Goal: Check status: Check status

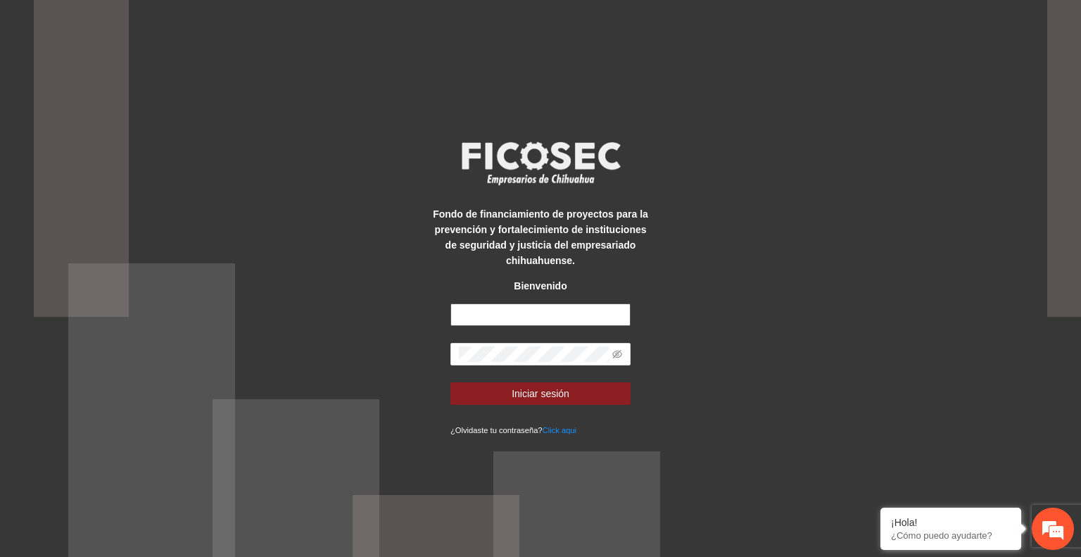
type input "**********"
click at [580, 404] on button "Iniciar sesión" at bounding box center [540, 393] width 180 height 23
click at [457, 355] on span at bounding box center [540, 354] width 180 height 23
click at [619, 357] on icon "eye-invisible" at bounding box center [617, 354] width 10 height 8
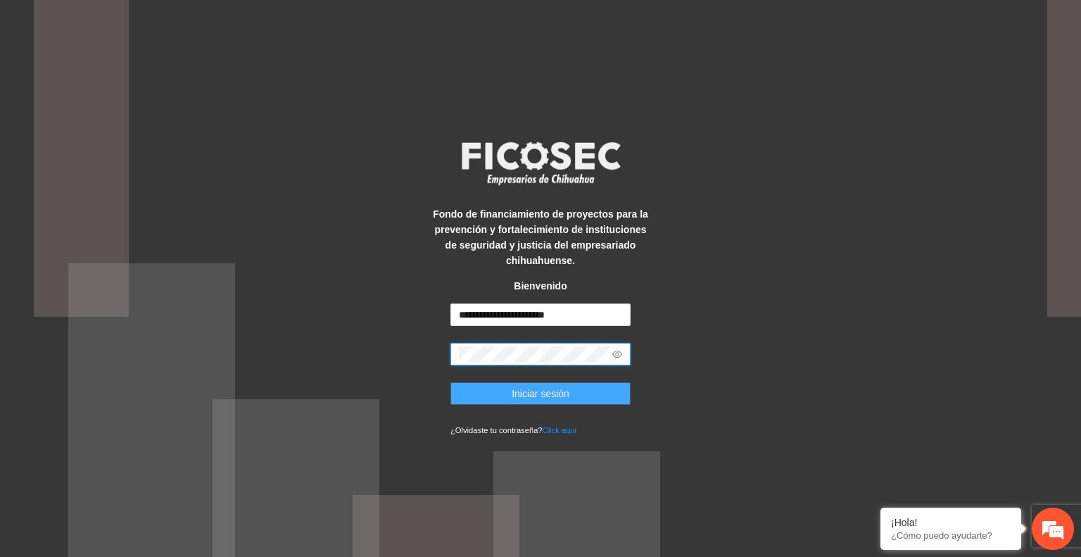
click at [526, 393] on span "Iniciar sesión" at bounding box center [541, 393] width 58 height 15
click at [535, 393] on span "Iniciar sesión" at bounding box center [541, 393] width 58 height 15
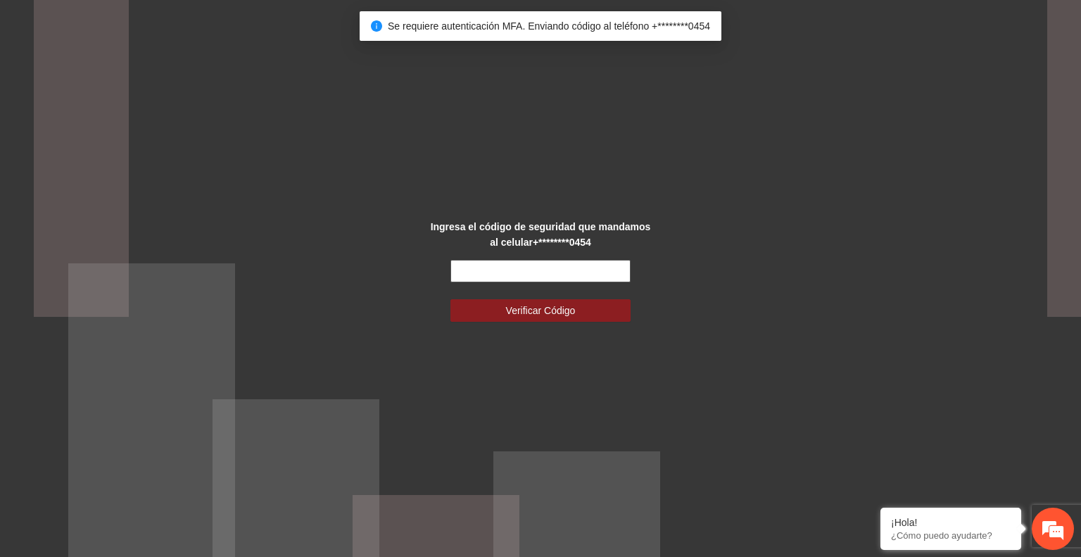
click at [515, 275] on input "text" at bounding box center [540, 271] width 180 height 23
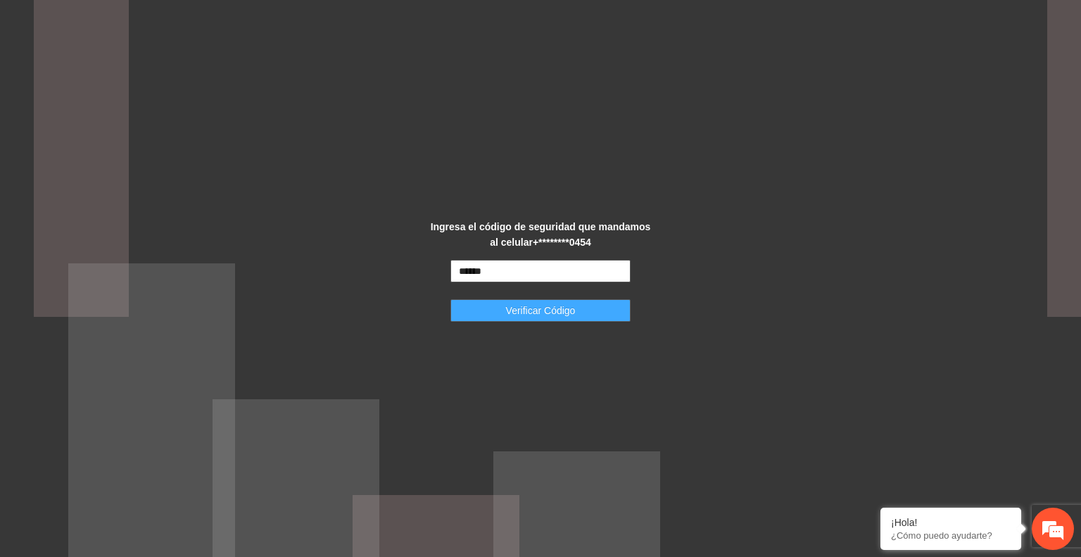
type input "******"
click at [533, 303] on span "Verificar Código" at bounding box center [541, 310] width 70 height 15
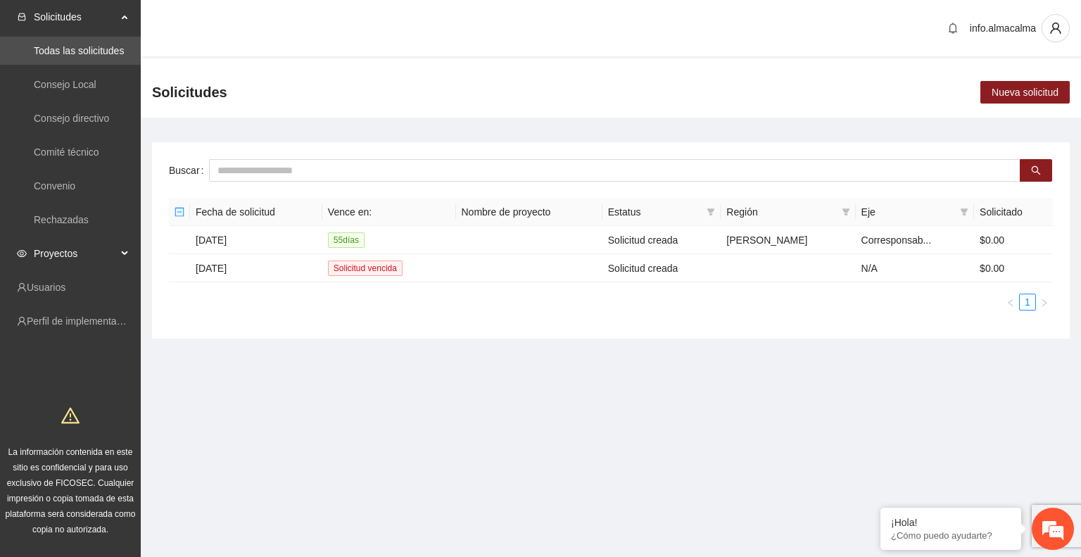
click at [96, 250] on span "Proyectos" at bounding box center [75, 253] width 83 height 28
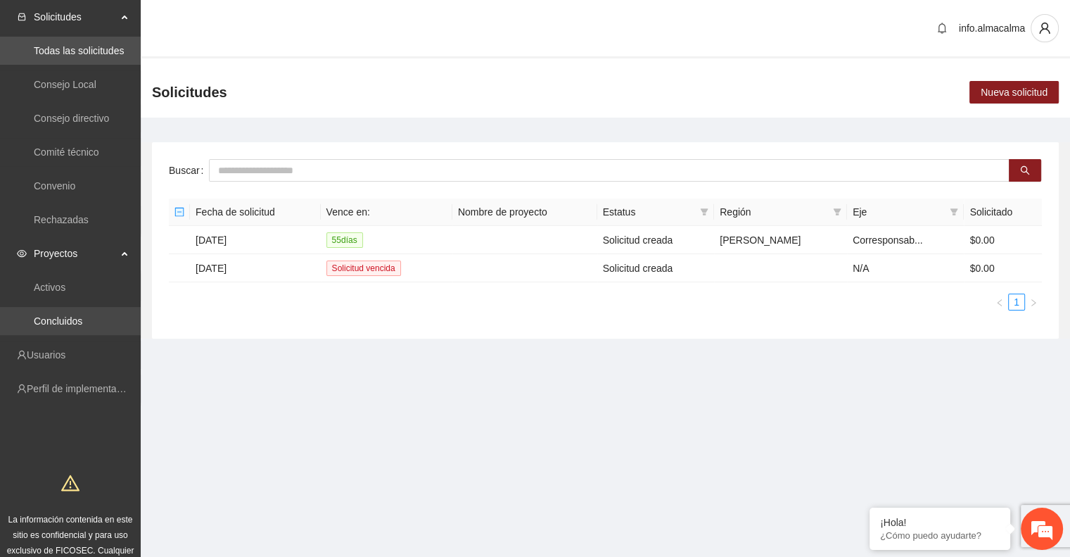
click at [65, 315] on link "Concluidos" at bounding box center [58, 320] width 49 height 11
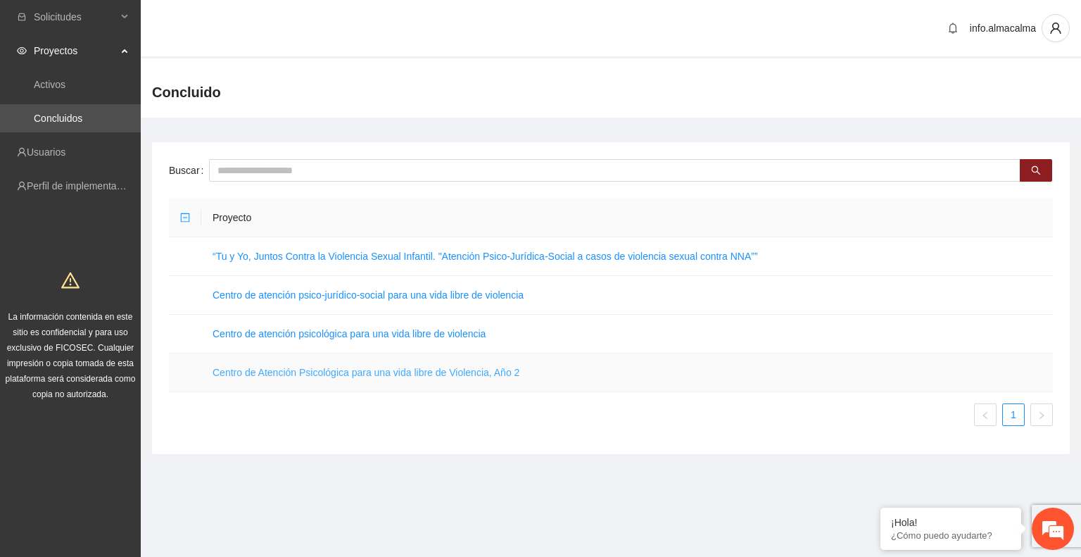
click at [360, 373] on link "Centro de Atención Psicológica para una vida libre de Violencia, Año 2" at bounding box center [366, 372] width 307 height 11
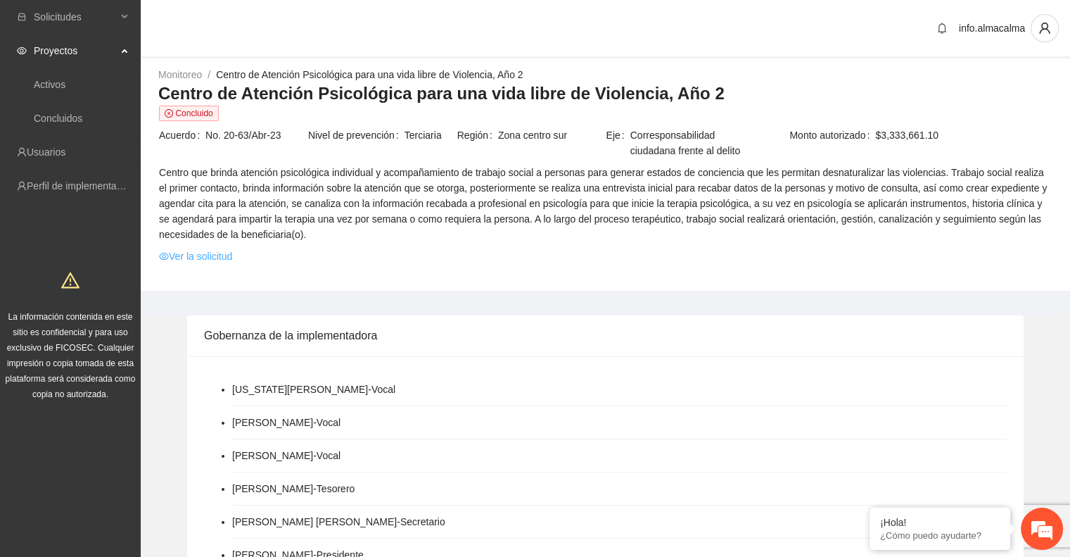
click at [217, 257] on link "Ver la solicitud" at bounding box center [195, 255] width 73 height 15
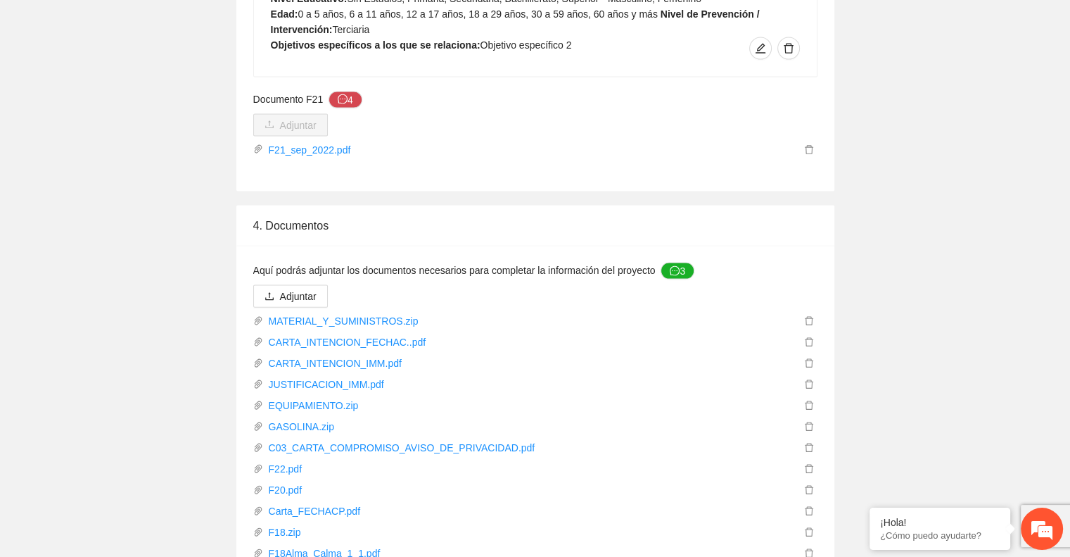
scroll to position [3147, 0]
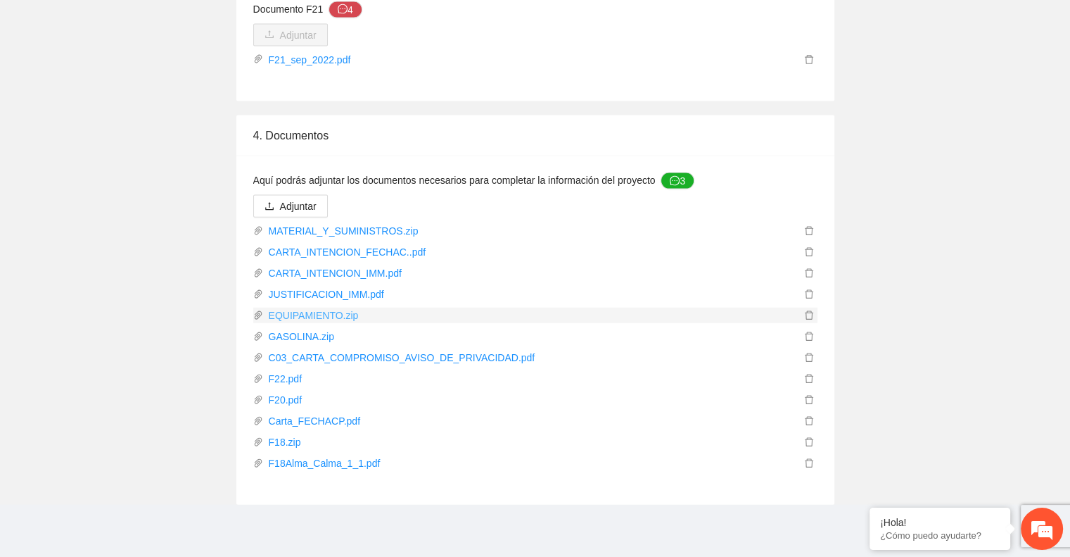
click at [329, 316] on link "EQUIPAMIENTO.zip" at bounding box center [532, 315] width 538 height 15
